Goal: Transaction & Acquisition: Book appointment/travel/reservation

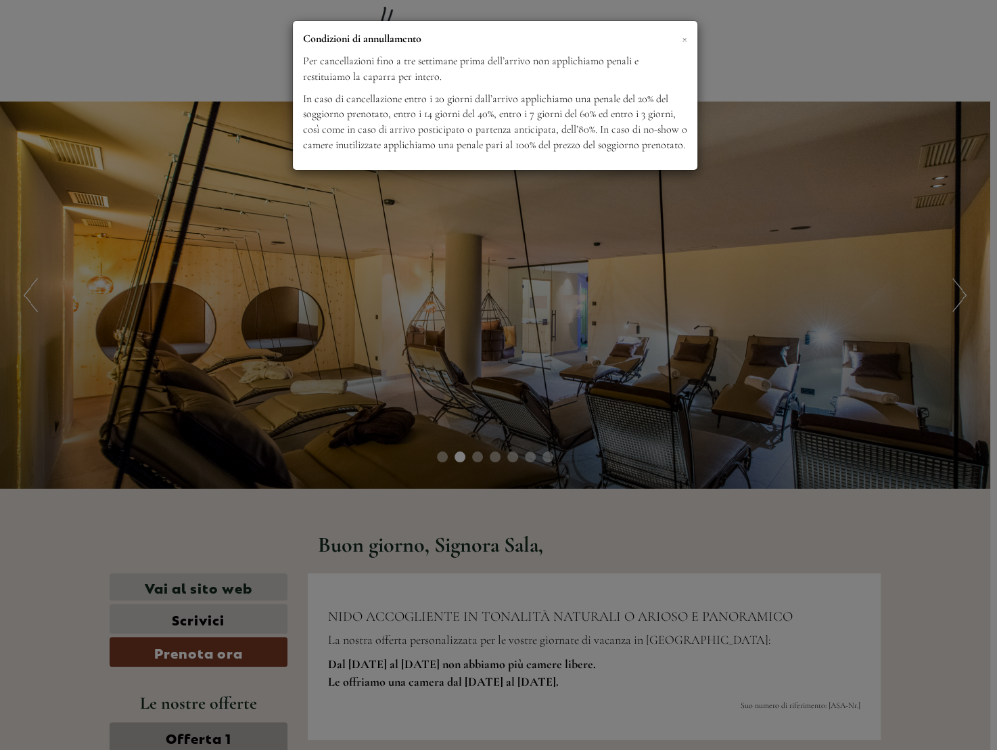
click at [686, 39] on span "×" at bounding box center [684, 38] width 5 height 17
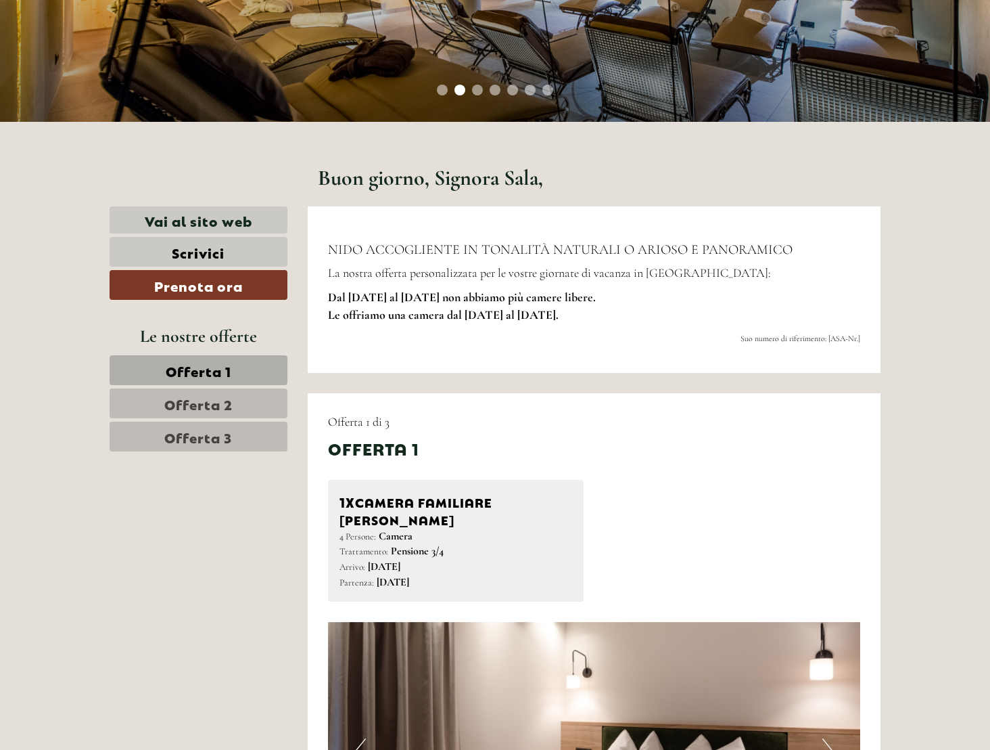
scroll to position [375, 0]
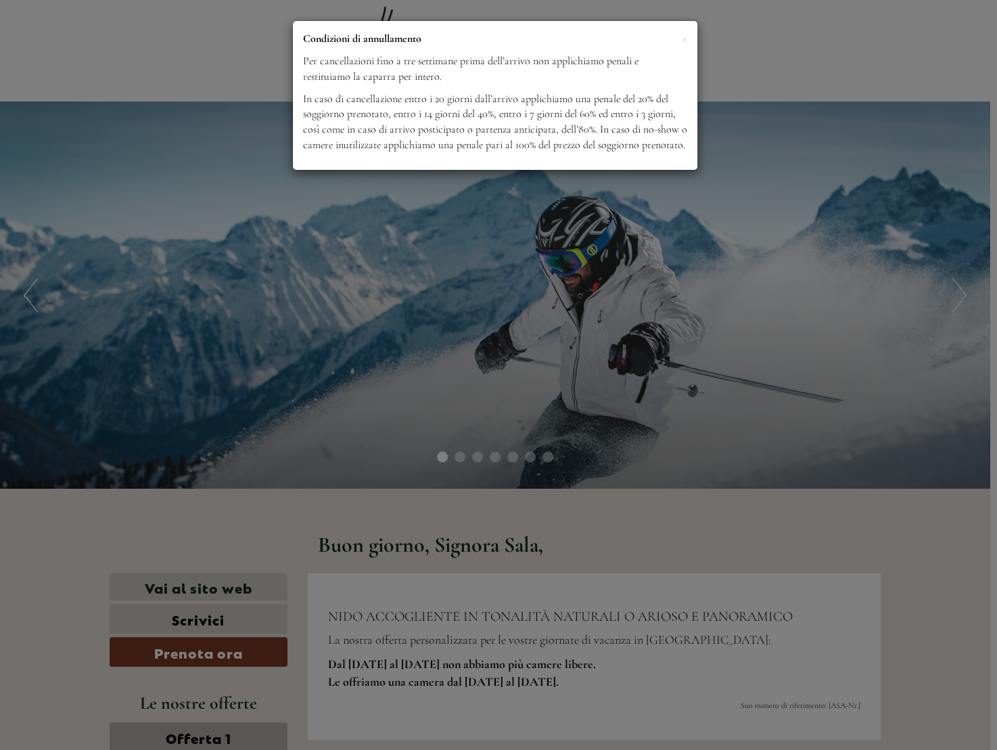
click at [687, 43] on div "× Condizioni di annullamento Per cancellazioni fino a tre settimane prima dell’…" at bounding box center [495, 95] width 405 height 149
drag, startPoint x: 685, startPoint y: 40, endPoint x: 685, endPoint y: 55, distance: 14.9
click at [685, 40] on span "×" at bounding box center [684, 38] width 5 height 17
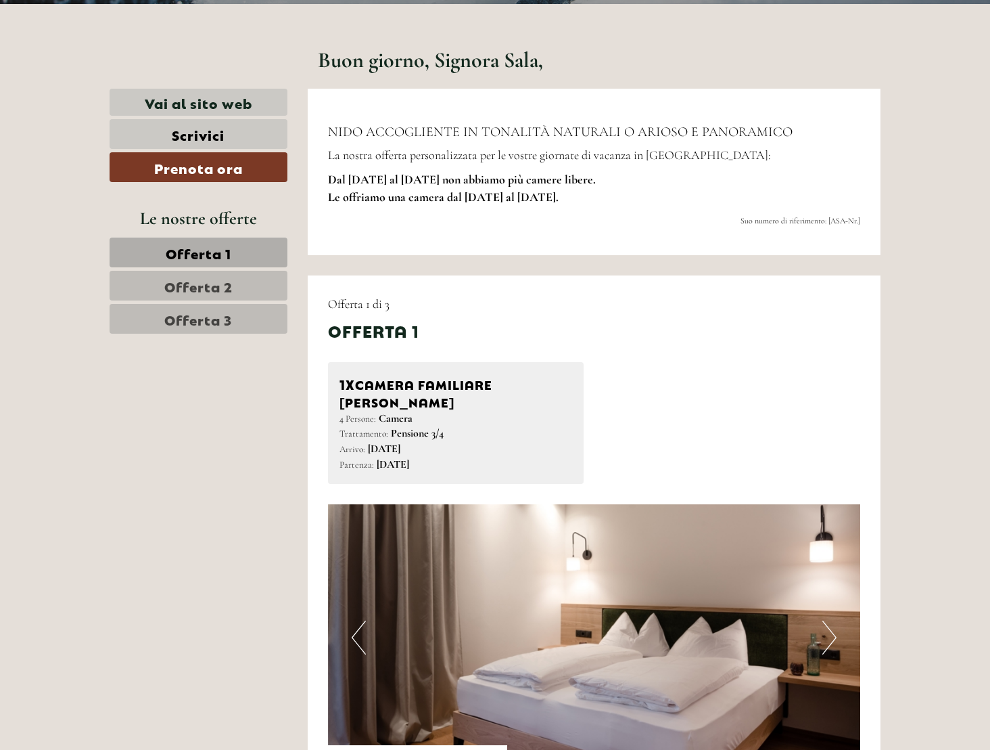
scroll to position [526, 0]
